Goal: Task Accomplishment & Management: Use online tool/utility

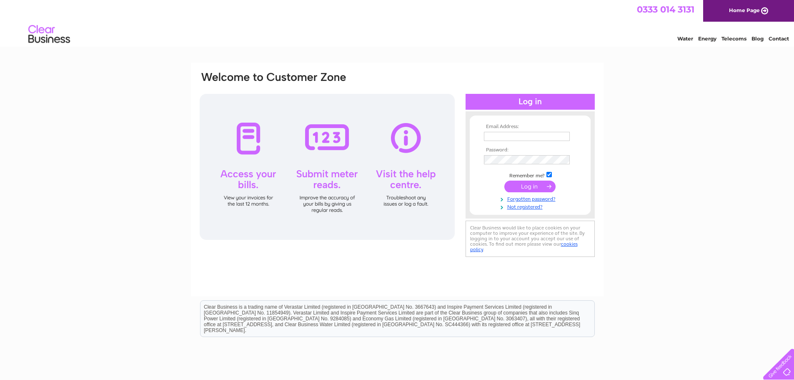
type input "kf@irvineshomehardware.co.uk"
drag, startPoint x: 535, startPoint y: 184, endPoint x: 510, endPoint y: 188, distance: 24.8
click at [535, 185] on input "submit" at bounding box center [529, 186] width 51 height 12
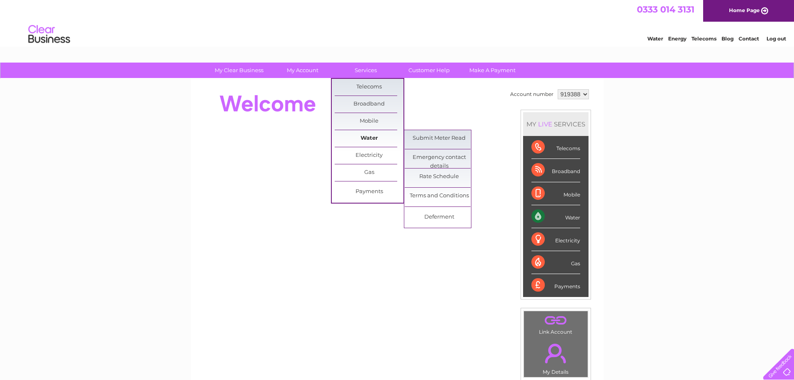
click at [370, 138] on link "Water" at bounding box center [369, 138] width 69 height 17
click at [436, 140] on link "Submit Meter Read" at bounding box center [439, 138] width 69 height 17
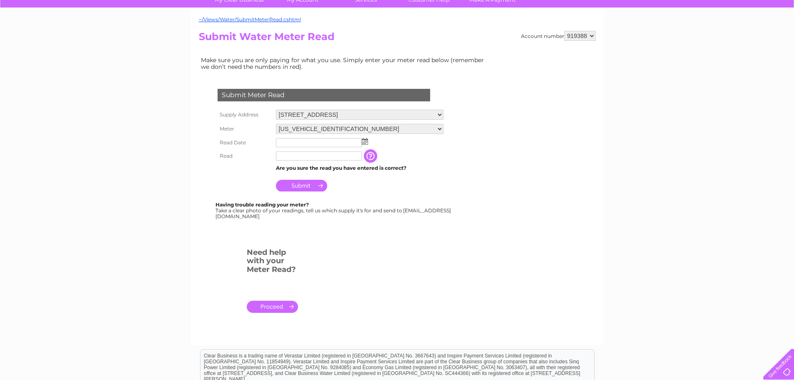
scroll to position [83, 0]
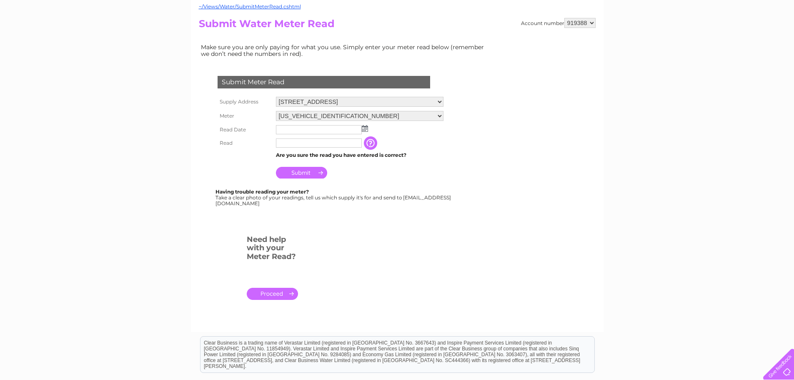
click at [317, 130] on input "text" at bounding box center [319, 129] width 86 height 9
click at [365, 130] on img at bounding box center [365, 128] width 6 height 7
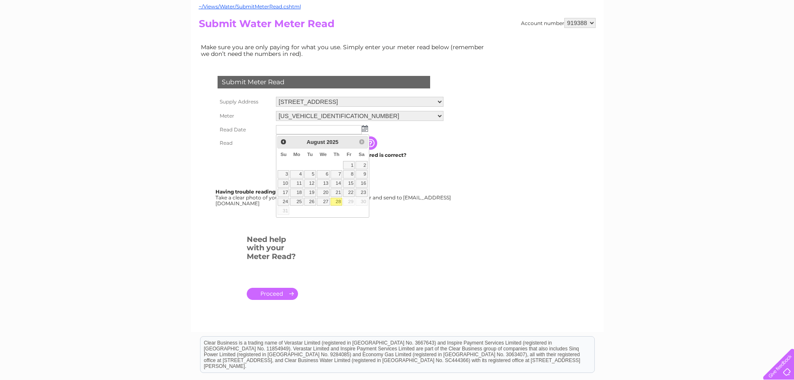
click at [339, 200] on link "28" at bounding box center [336, 202] width 12 height 8
type input "[DATE]"
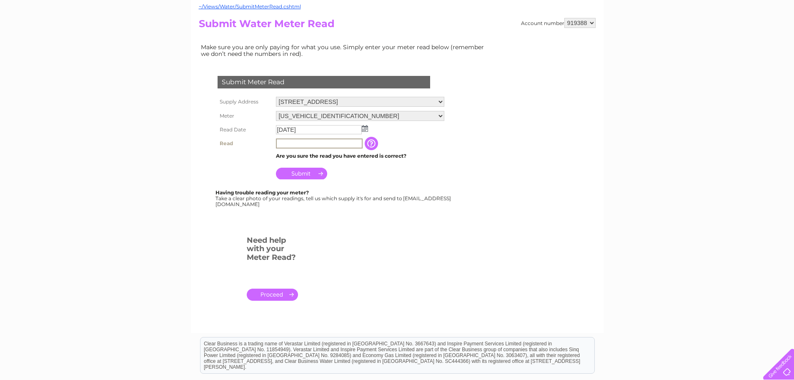
click at [305, 144] on input "text" at bounding box center [319, 143] width 87 height 10
type input "202"
click at [296, 173] on input "Submit" at bounding box center [301, 173] width 51 height 12
